Goal: Task Accomplishment & Management: Use online tool/utility

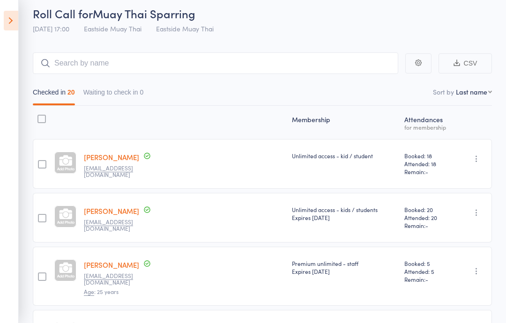
click at [12, 24] on icon at bounding box center [11, 21] width 15 height 20
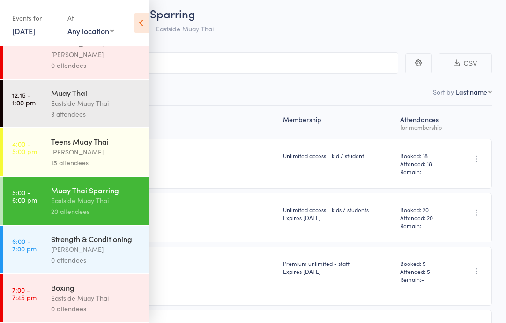
scroll to position [81, 0]
click at [94, 244] on div "James Wood" at bounding box center [95, 249] width 89 height 11
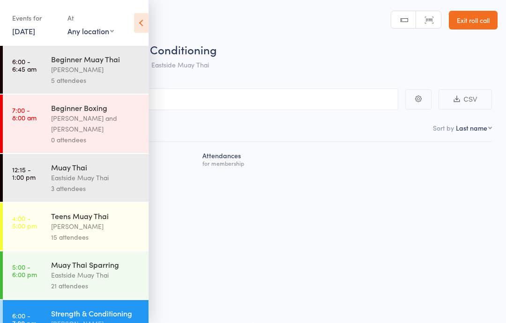
click at [138, 30] on icon at bounding box center [141, 23] width 15 height 20
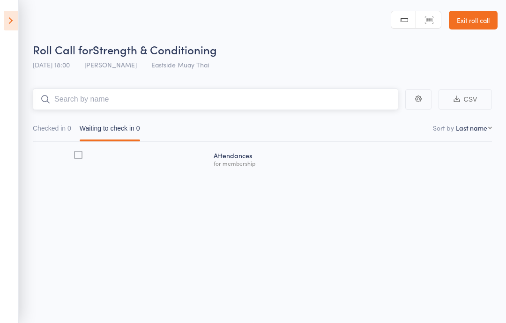
click at [172, 103] on input "search" at bounding box center [215, 99] width 365 height 22
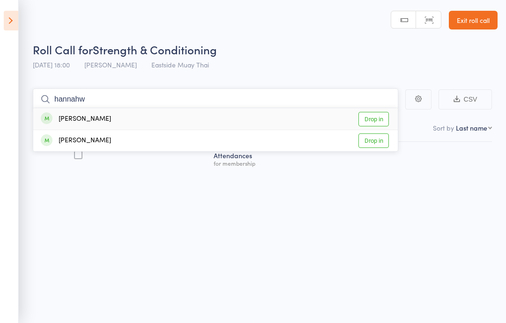
type input "hannahw"
click at [77, 113] on div "Hannah Whittaker Drop in" at bounding box center [215, 119] width 364 height 22
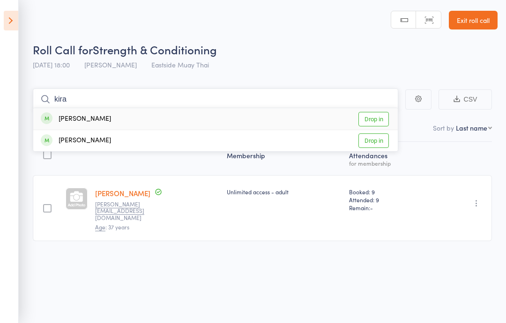
type input "kira"
click at [373, 117] on link "Drop in" at bounding box center [373, 119] width 30 height 15
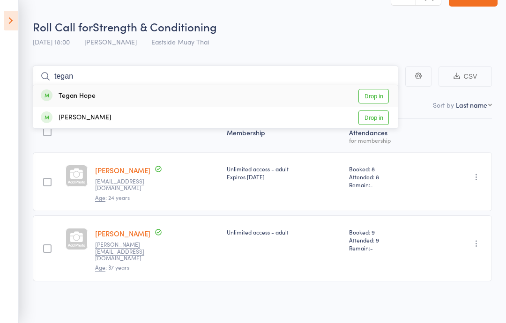
type input "tegan"
click at [372, 103] on link "Drop in" at bounding box center [373, 96] width 30 height 15
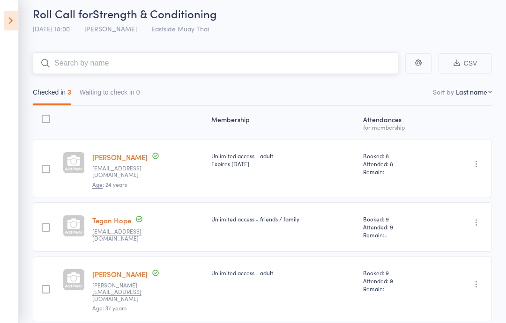
click at [161, 74] on input "search" at bounding box center [215, 63] width 365 height 22
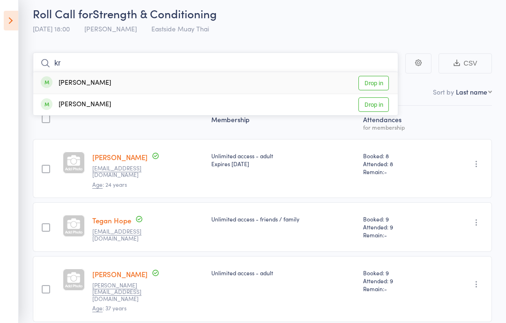
type input "k"
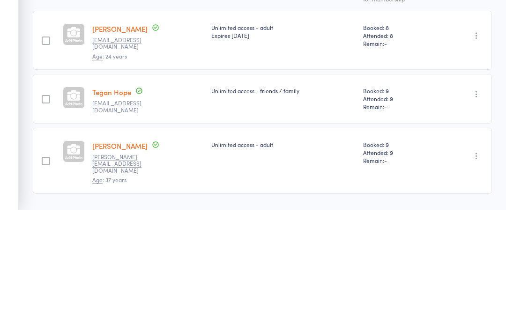
scroll to position [57, 0]
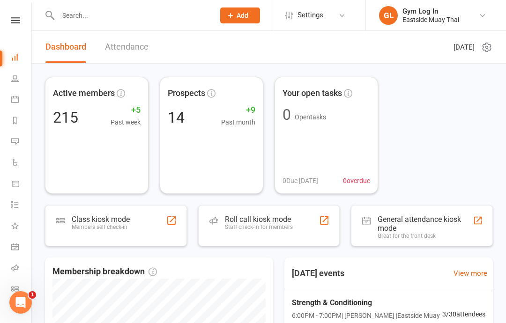
click at [124, 52] on link "Attendance" at bounding box center [127, 47] width 44 height 32
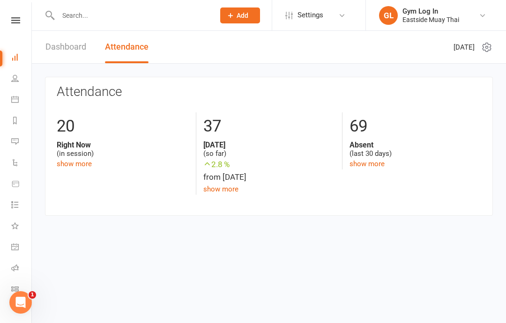
click at [71, 47] on link "Dashboard" at bounding box center [65, 47] width 41 height 32
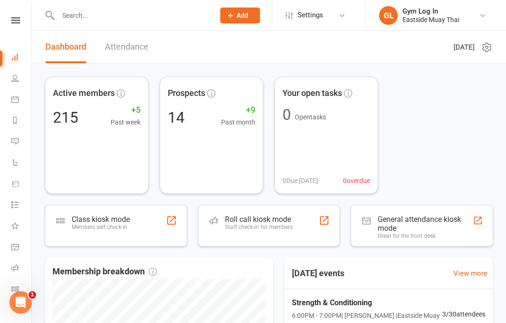
click at [15, 62] on link "Dashboard" at bounding box center [21, 58] width 21 height 21
click at [19, 76] on link "People" at bounding box center [21, 79] width 21 height 21
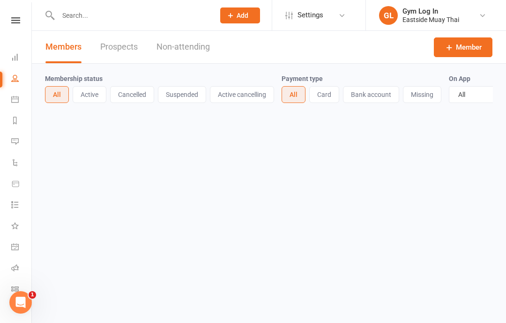
click at [0, 0] on div "Loading" at bounding box center [0, 0] width 0 height 0
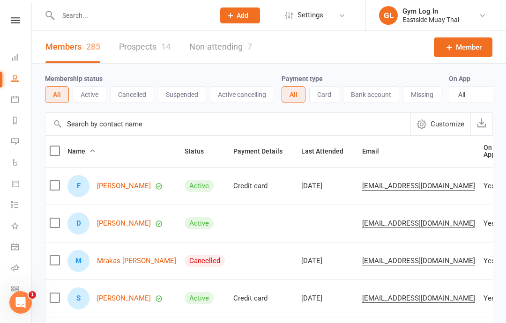
click at [13, 66] on link "Dashboard" at bounding box center [21, 58] width 21 height 21
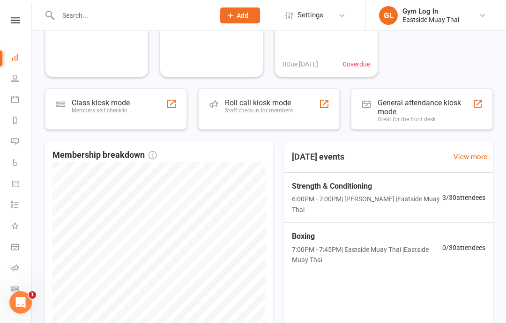
scroll to position [119, 0]
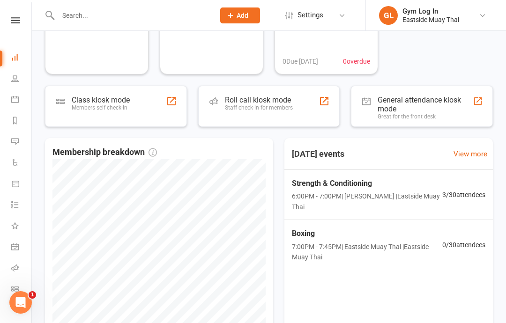
click at [114, 91] on div "Class kiosk mode Members self check-in" at bounding box center [116, 106] width 142 height 41
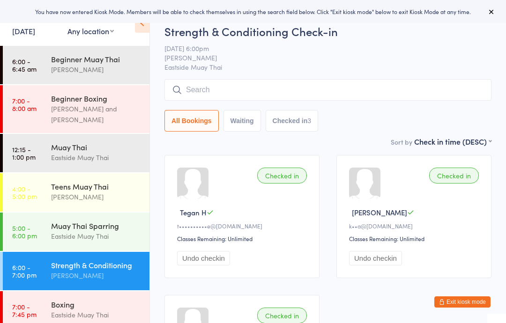
click at [405, 88] on input "search" at bounding box center [327, 90] width 327 height 22
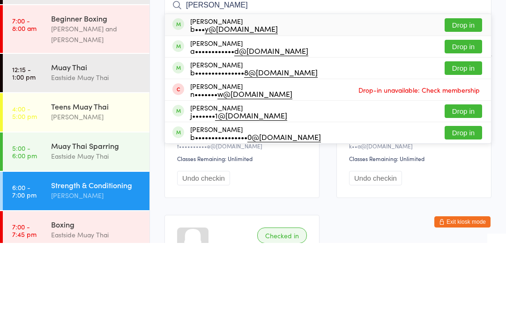
type input "braden"
click at [474, 98] on button "Drop in" at bounding box center [462, 105] width 37 height 14
